Goal: Find specific page/section: Find specific page/section

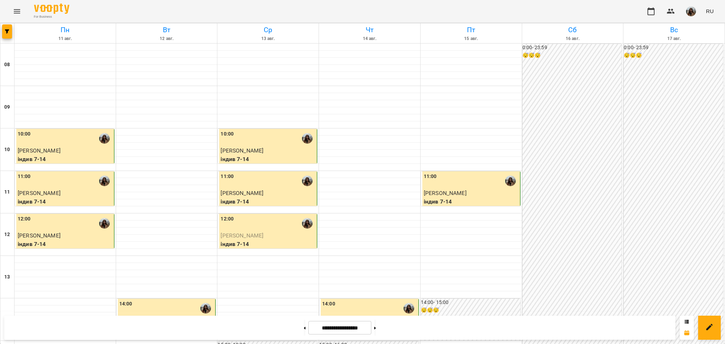
scroll to position [279, 0]
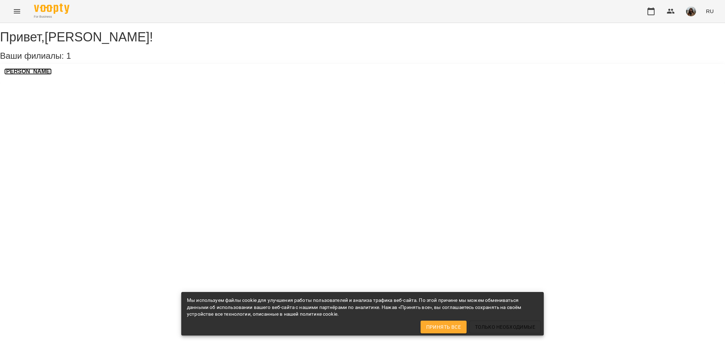
click at [52, 75] on h3 "[PERSON_NAME]" at bounding box center [27, 71] width 47 height 6
